Goal: Contribute content: Contribute content

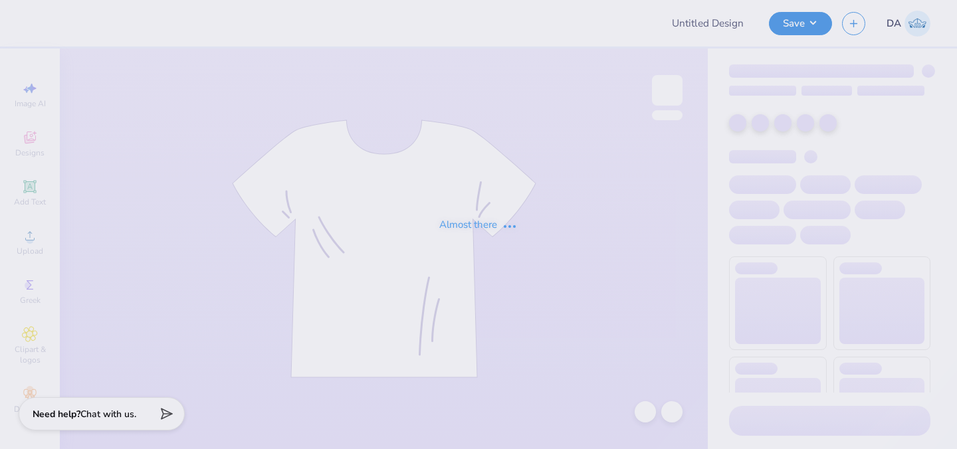
type input "gphi polo"
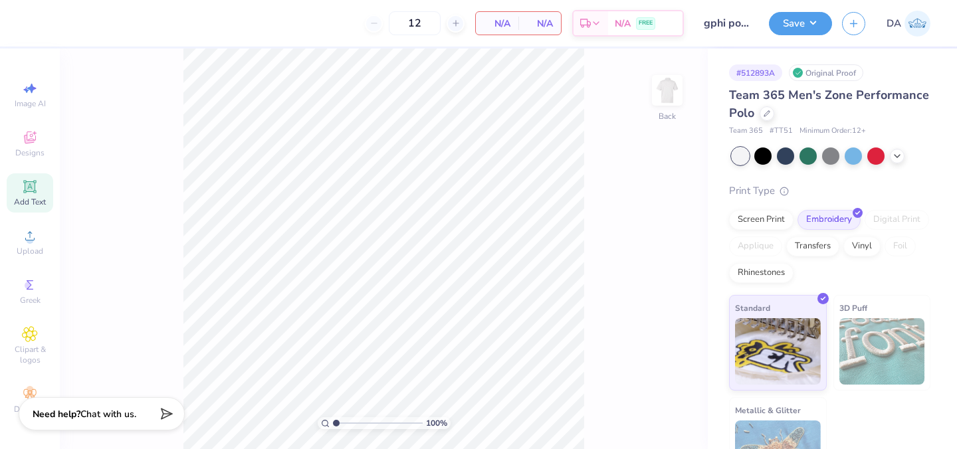
click at [31, 197] on span "Add Text" at bounding box center [30, 202] width 32 height 11
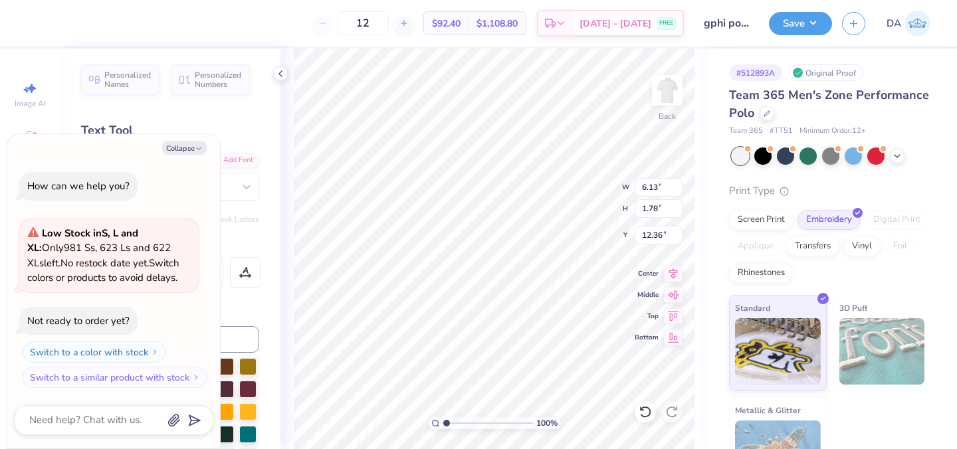
paste textarea "™"
type textarea "™"
type textarea "x"
click at [163, 147] on button "Collapse" at bounding box center [184, 148] width 45 height 14
type input "2.13"
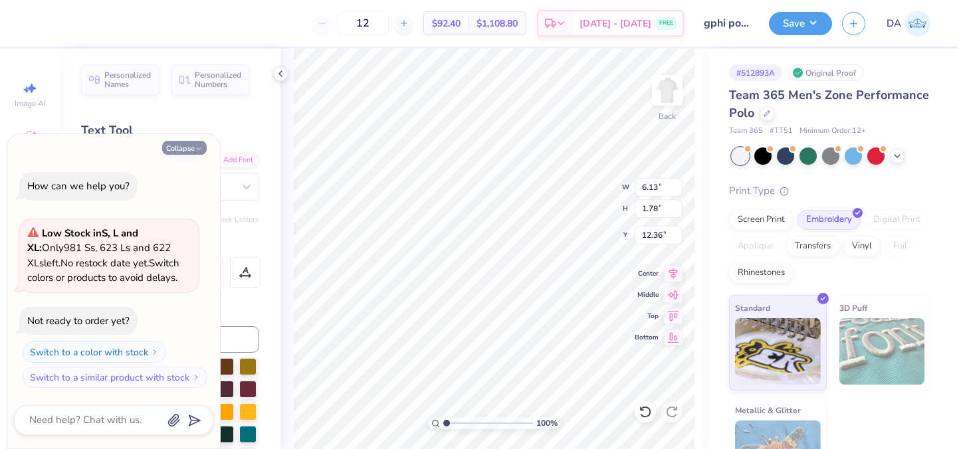
type input "1.13"
type input "12.68"
type textarea "x"
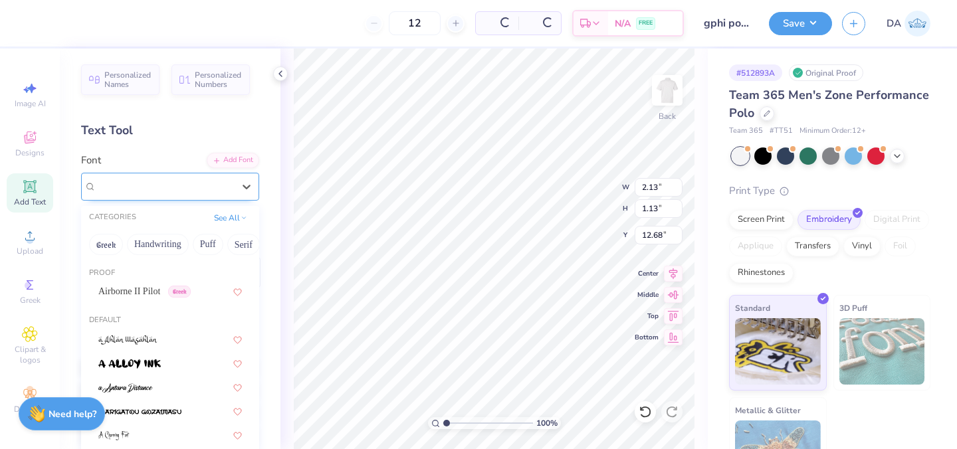
click at [170, 179] on div "Super Dream" at bounding box center [165, 186] width 140 height 21
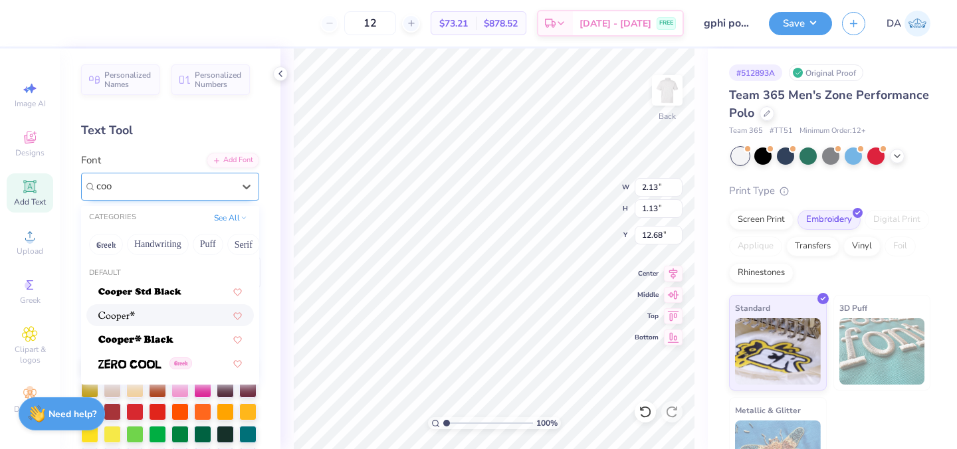
click at [142, 306] on div at bounding box center [169, 315] width 167 height 22
type input "coo"
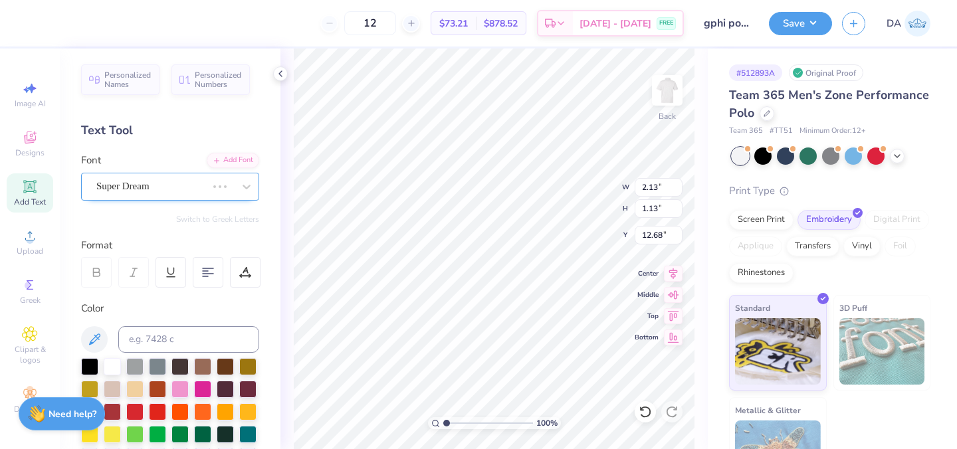
type input "1.98"
type input "1.06"
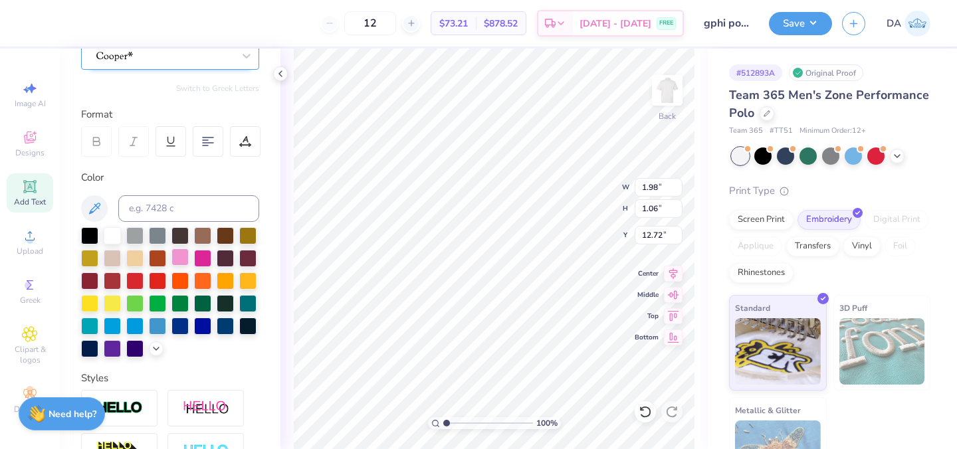
scroll to position [132, 0]
click at [110, 352] on div at bounding box center [112, 346] width 17 height 17
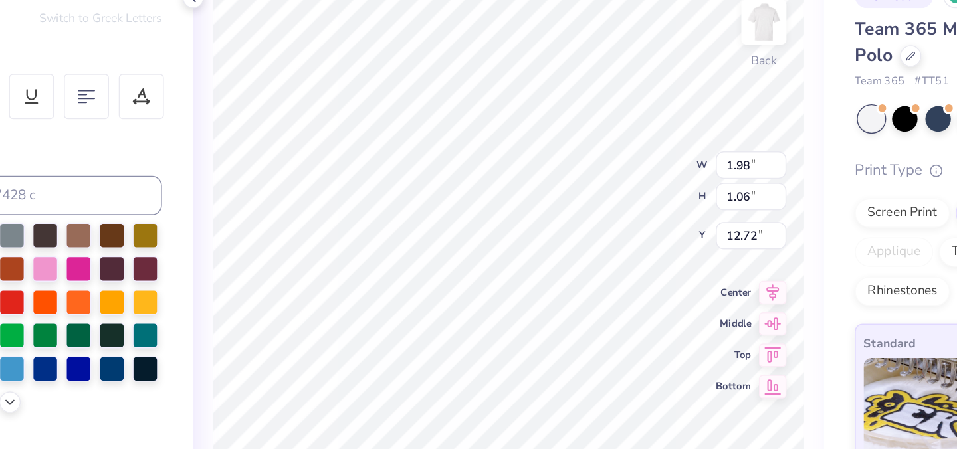
type input "5.88"
type input "1.00"
type input "0.54"
type input "6.40"
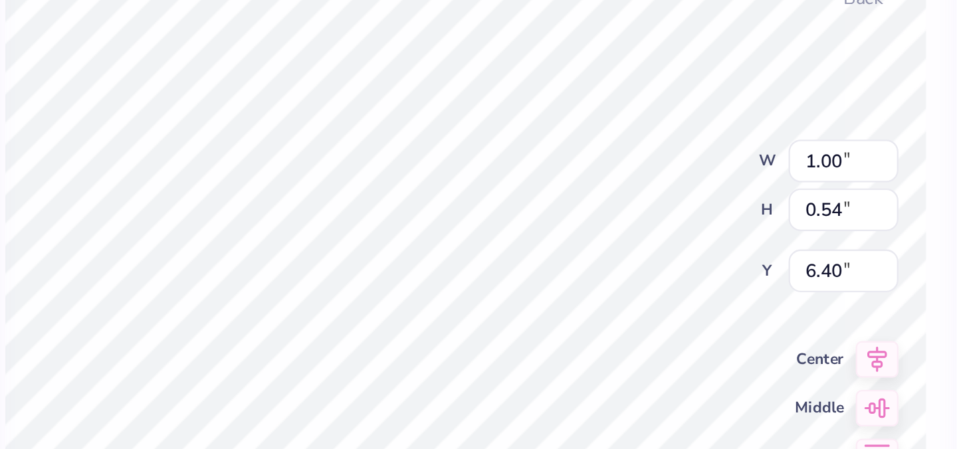
type input "4.29"
type input "0.46"
type input "0.25"
type input "4.57"
type input "4.53"
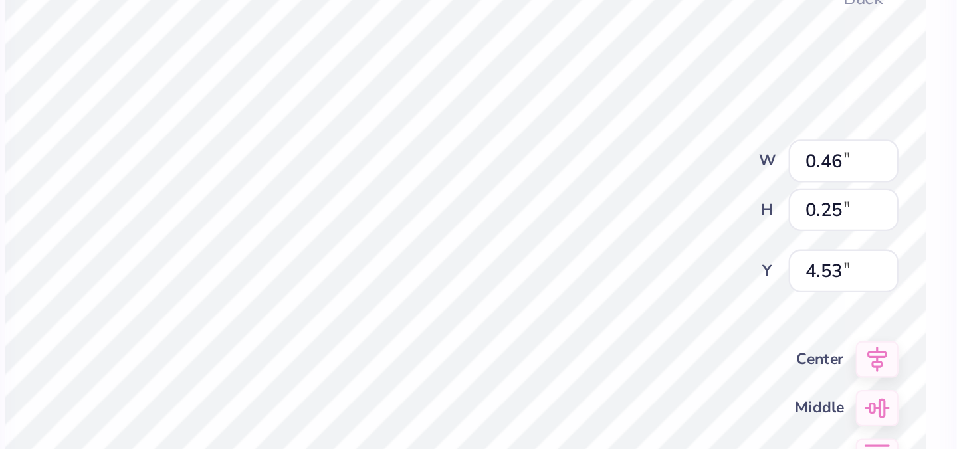
type input "0.39"
type input "0.21"
type input "4.57"
type input "0.35"
type input "0.19"
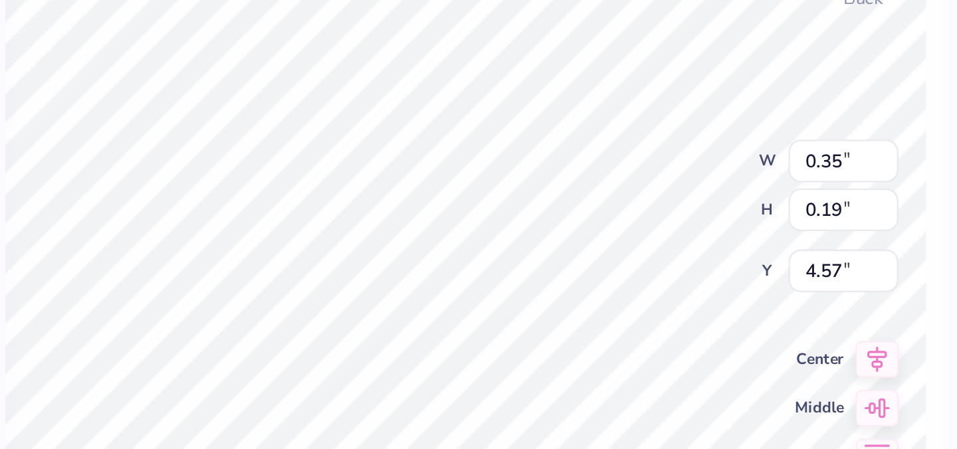
click at [563, 203] on div "100 % Back W 0.35 0.35 " H 0.19 0.19 " Y 4.57 4.57 " Center Middle Top Bottom" at bounding box center [493, 249] width 427 height 401
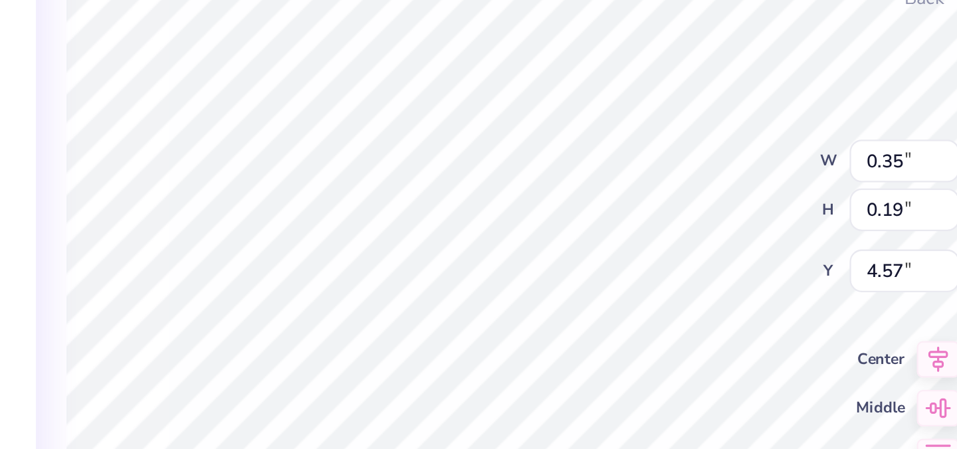
type input "0.34"
type input "0.18"
type input "4.58"
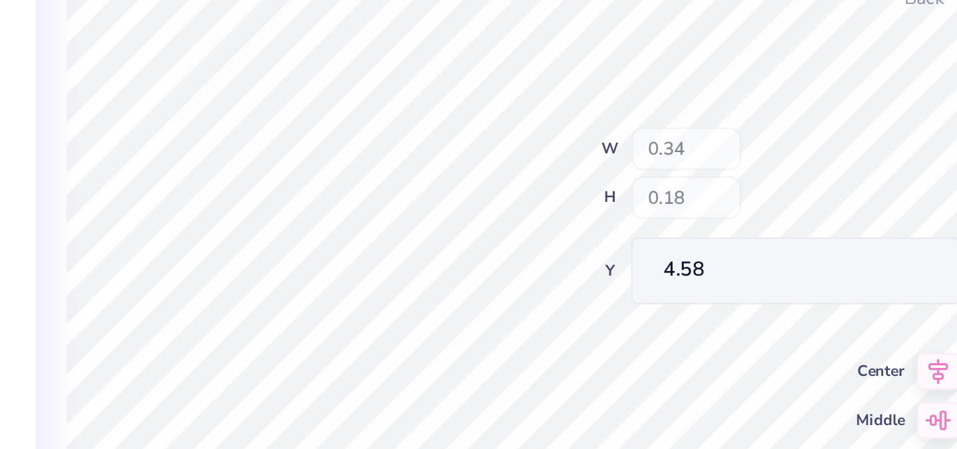
click at [566, 209] on div "100 % Back W 0.34 H 0.18 Y 4.58 Center Middle Top Bottom" at bounding box center [493, 249] width 427 height 401
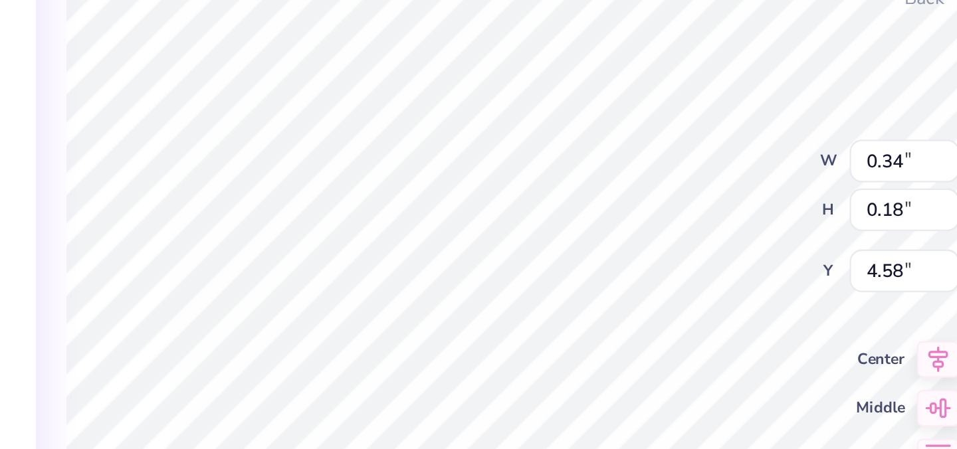
type input "0.26"
type input "0.14"
type input "4.62"
click at [573, 199] on div "100 % Back W 0.26 0.26 " H 0.14 0.14 " Y 4.62 4.62 " Center Middle Top Bottom" at bounding box center [493, 249] width 427 height 401
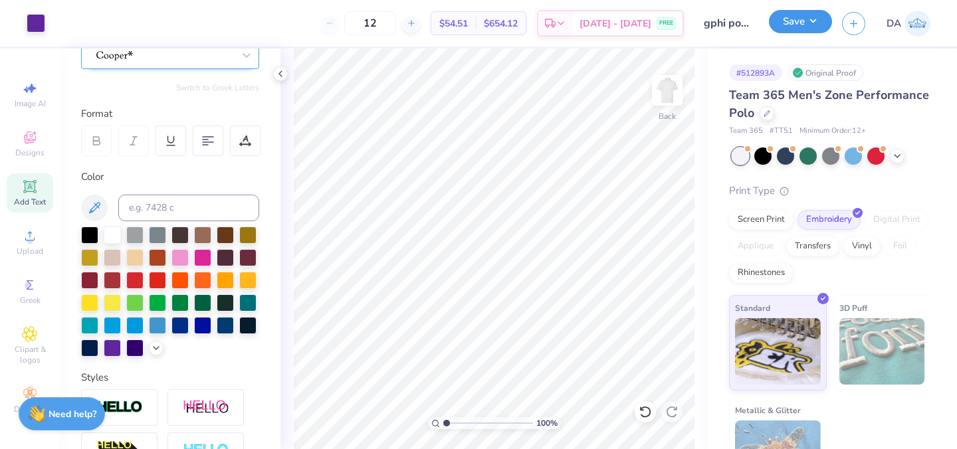
click at [817, 26] on button "Save" at bounding box center [800, 21] width 63 height 23
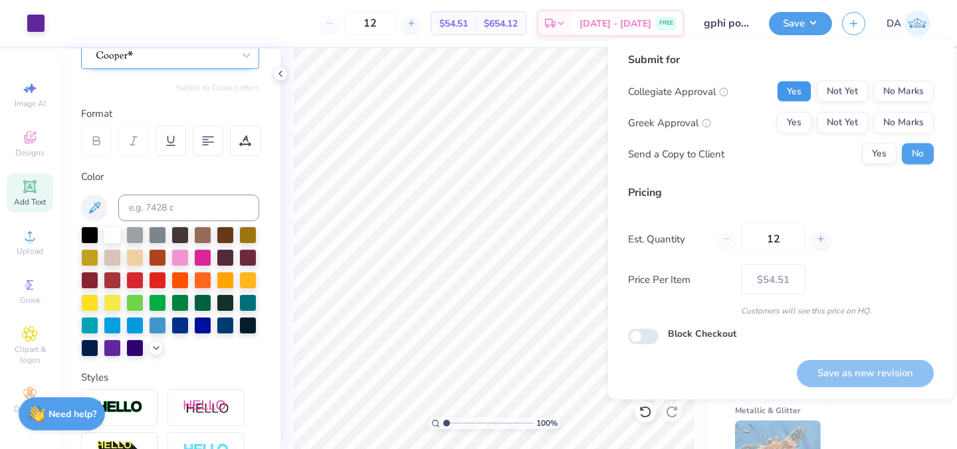
click at [793, 93] on button "Yes" at bounding box center [794, 91] width 35 height 21
click at [799, 118] on button "Yes" at bounding box center [794, 122] width 35 height 21
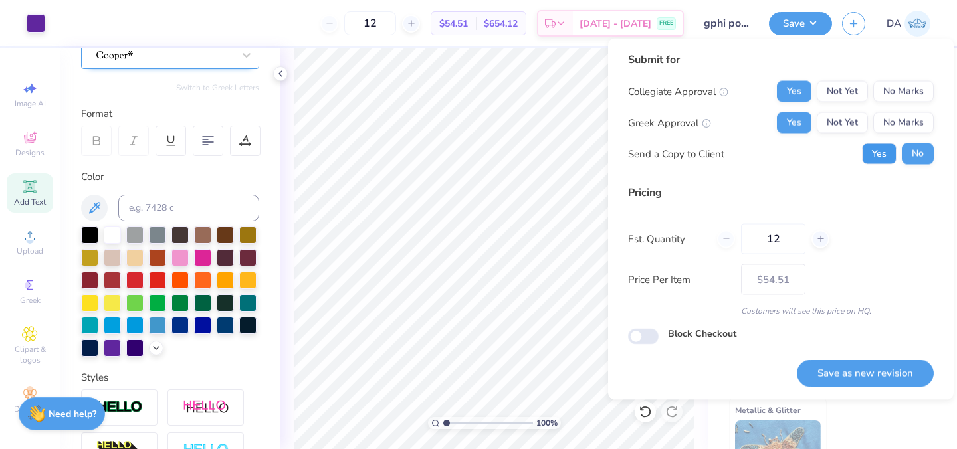
click at [864, 150] on button "Yes" at bounding box center [879, 154] width 35 height 21
click at [852, 380] on button "Save as new revision" at bounding box center [865, 372] width 137 height 27
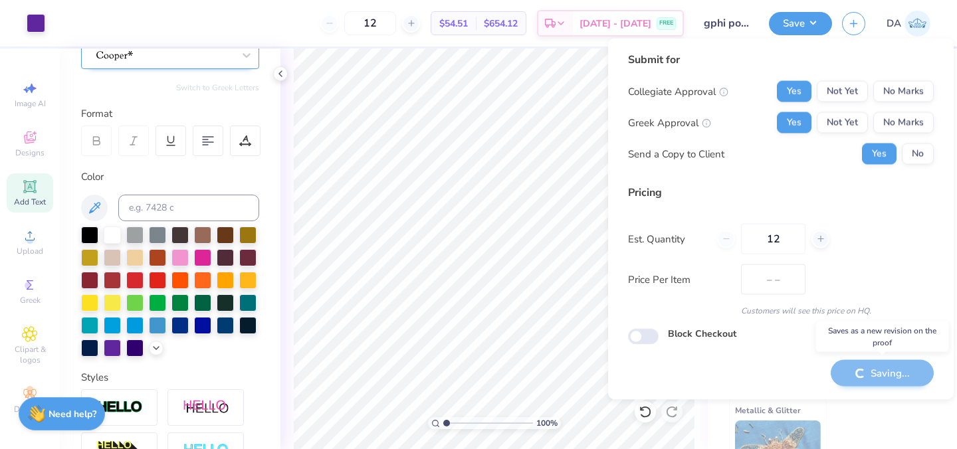
type input "$54.51"
